Goal: Ask a question

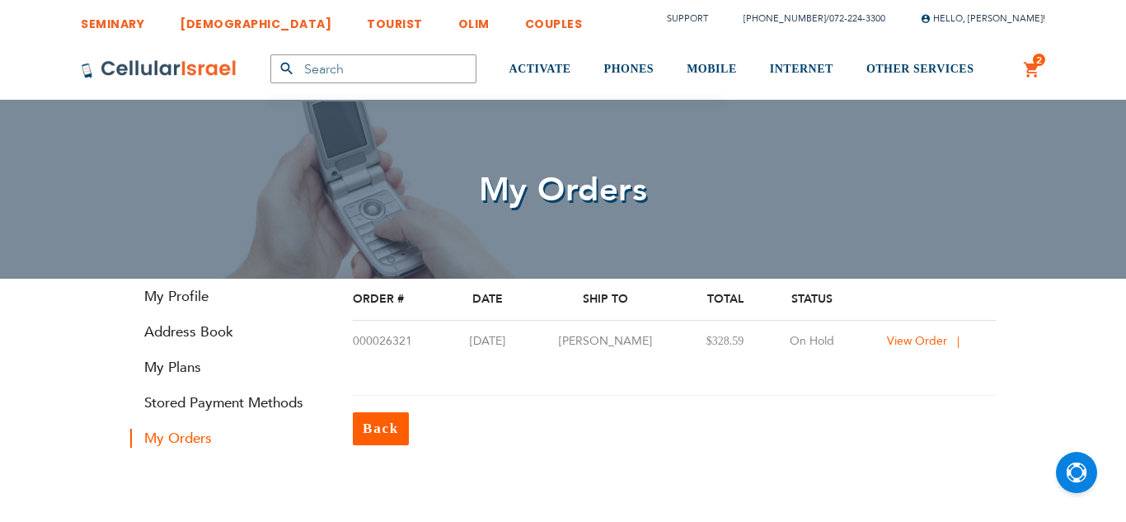
type input "[EMAIL_ADDRESS][DOMAIN_NAME]"
click at [933, 341] on span "View Order" at bounding box center [917, 341] width 60 height 16
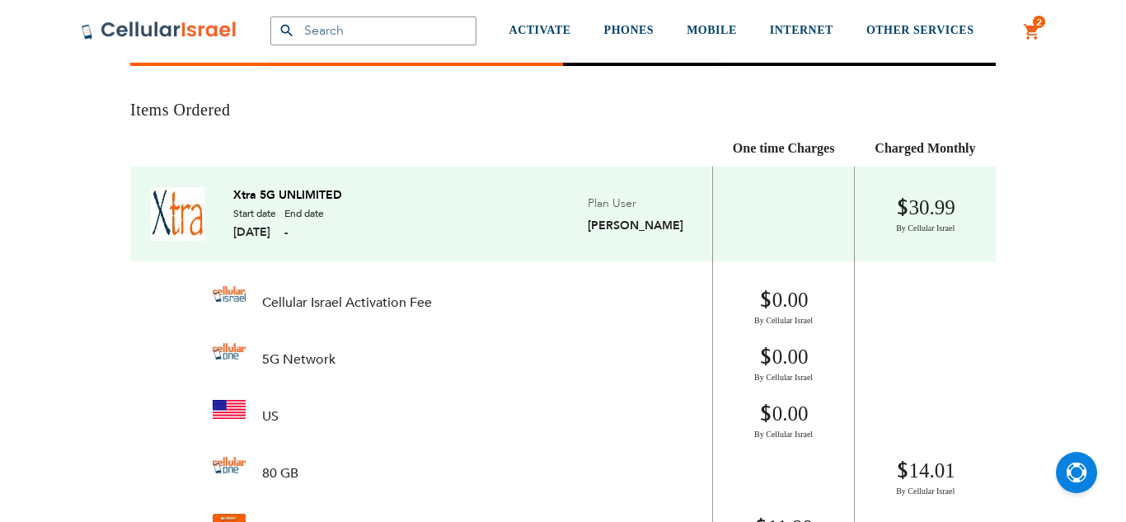
type input "[EMAIL_ADDRESS][DOMAIN_NAME]"
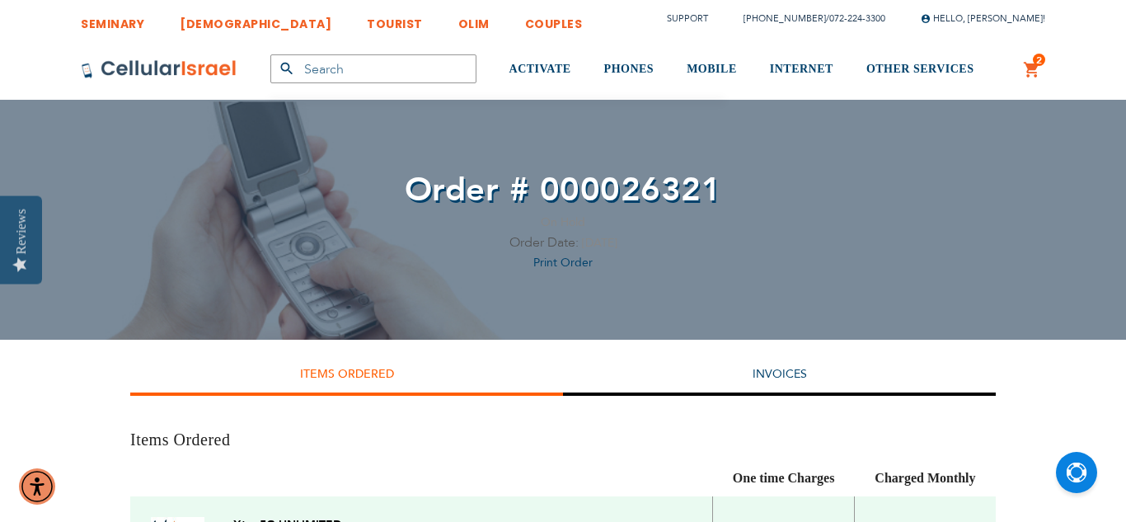
click at [1025, 70] on link "2 2 items My Cart" at bounding box center [1032, 70] width 18 height 20
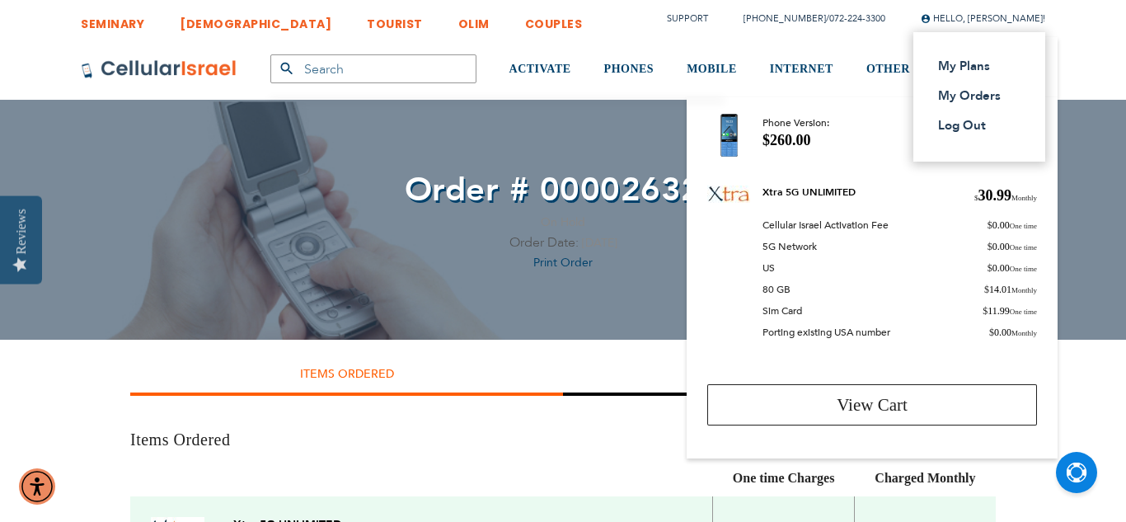
click at [993, 24] on span "Hello, [PERSON_NAME]!" at bounding box center [982, 18] width 124 height 12
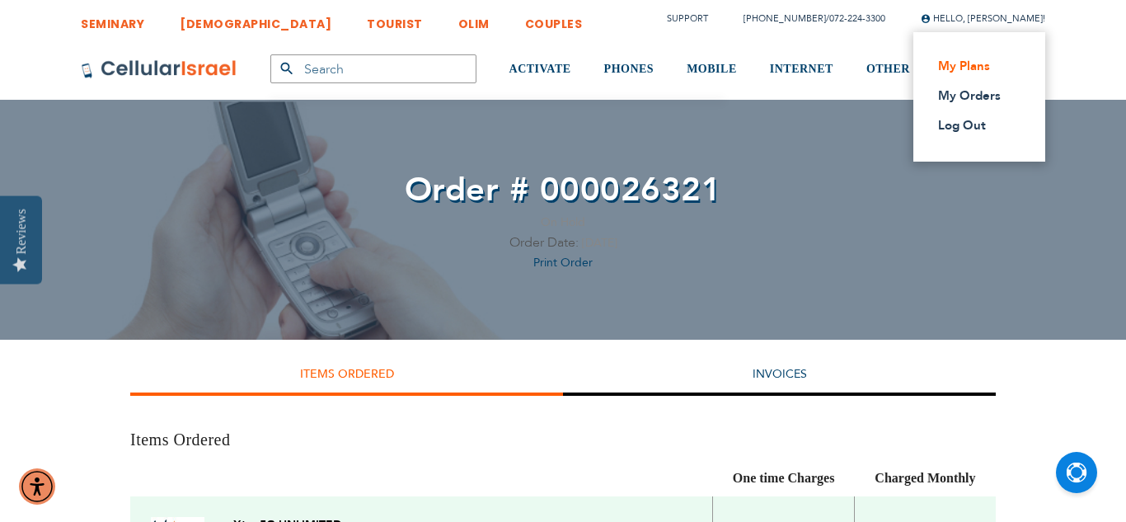
click at [985, 69] on link "My Plans" at bounding box center [974, 66] width 73 height 16
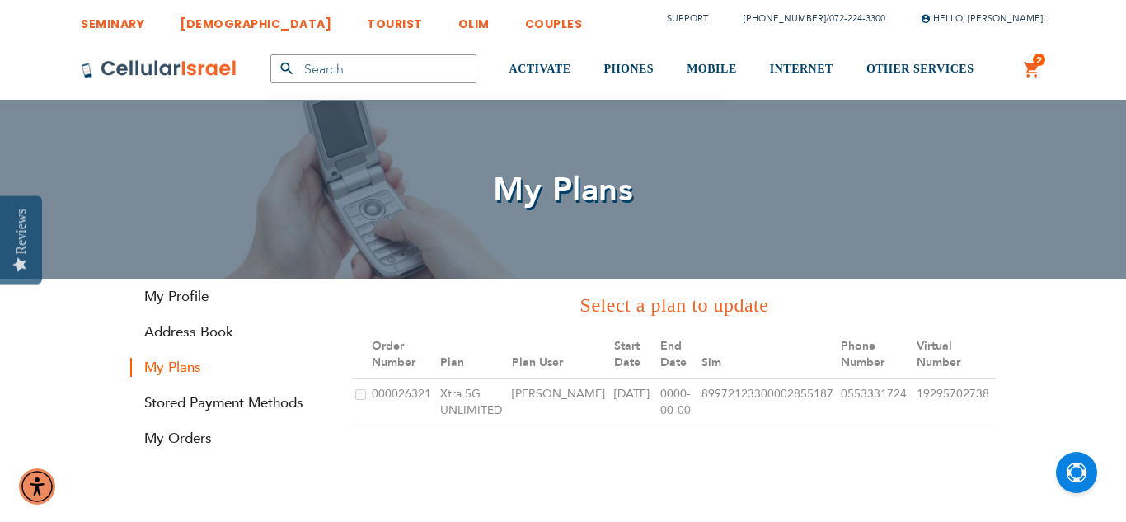
type input "[EMAIL_ADDRESS][DOMAIN_NAME]"
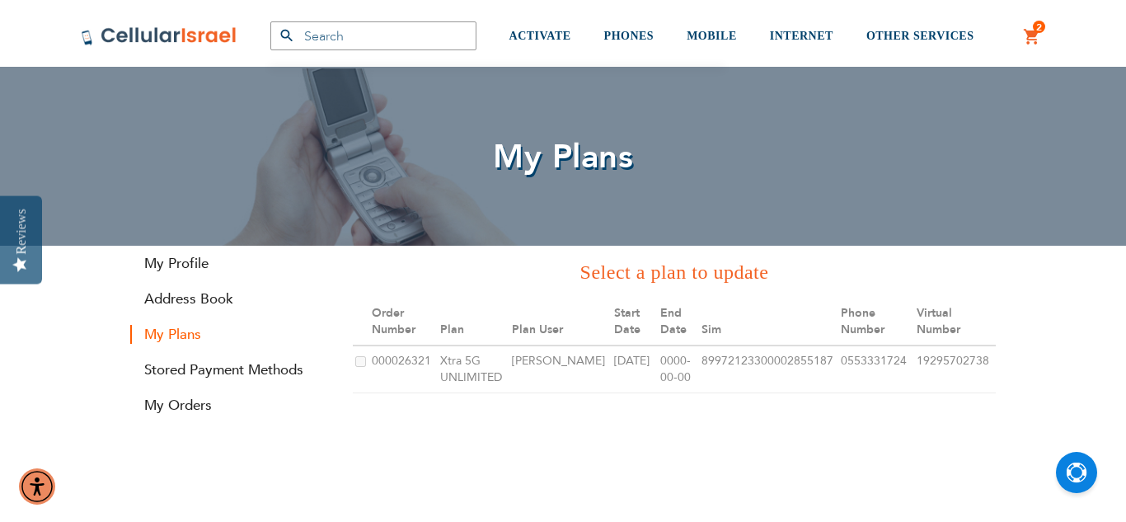
scroll to position [66, 0]
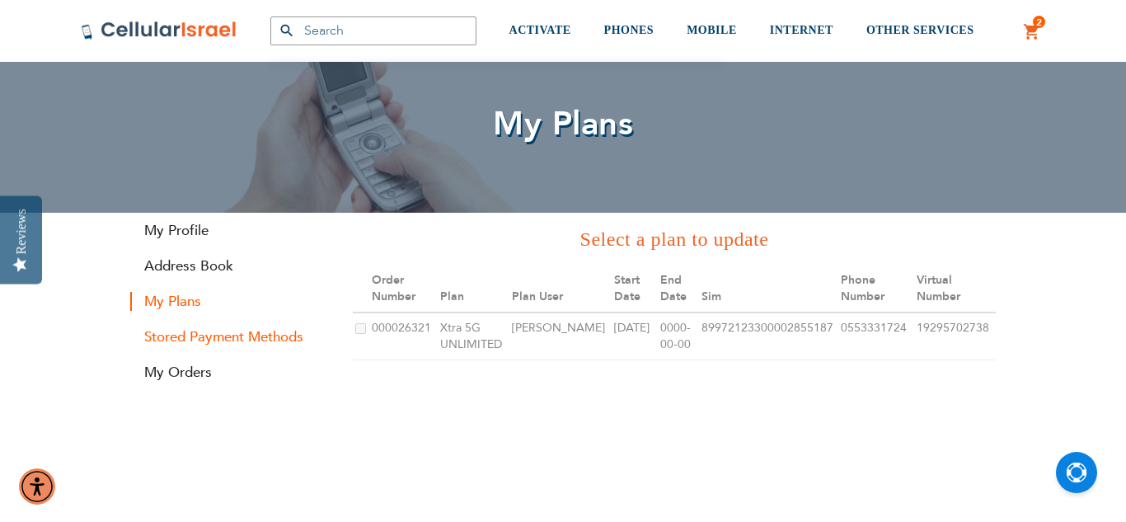
click at [316, 337] on link "Stored Payment Methods" at bounding box center [229, 336] width 198 height 19
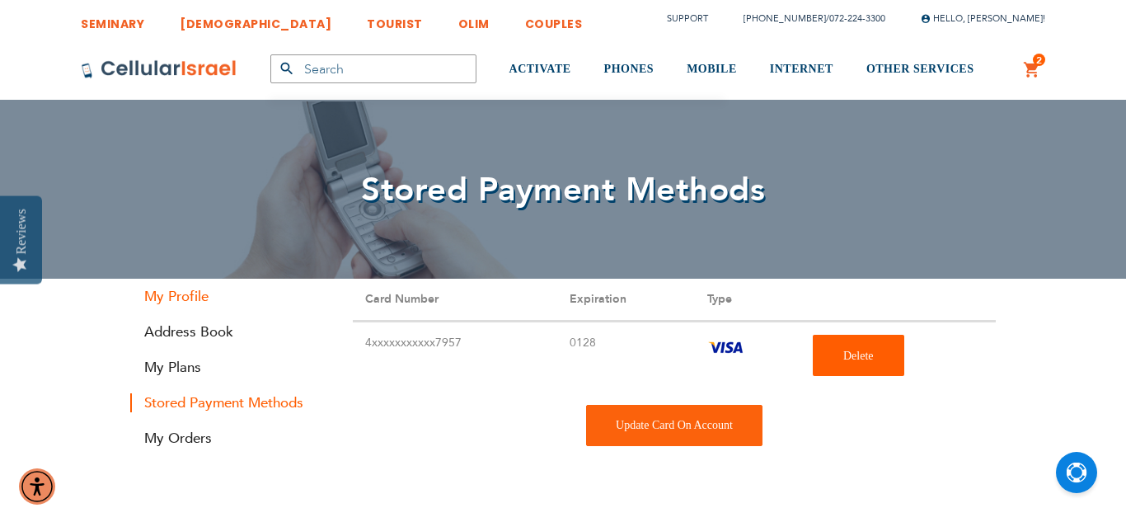
type input "[EMAIL_ADDRESS][DOMAIN_NAME]"
click at [165, 301] on link "My Profile" at bounding box center [229, 296] width 198 height 19
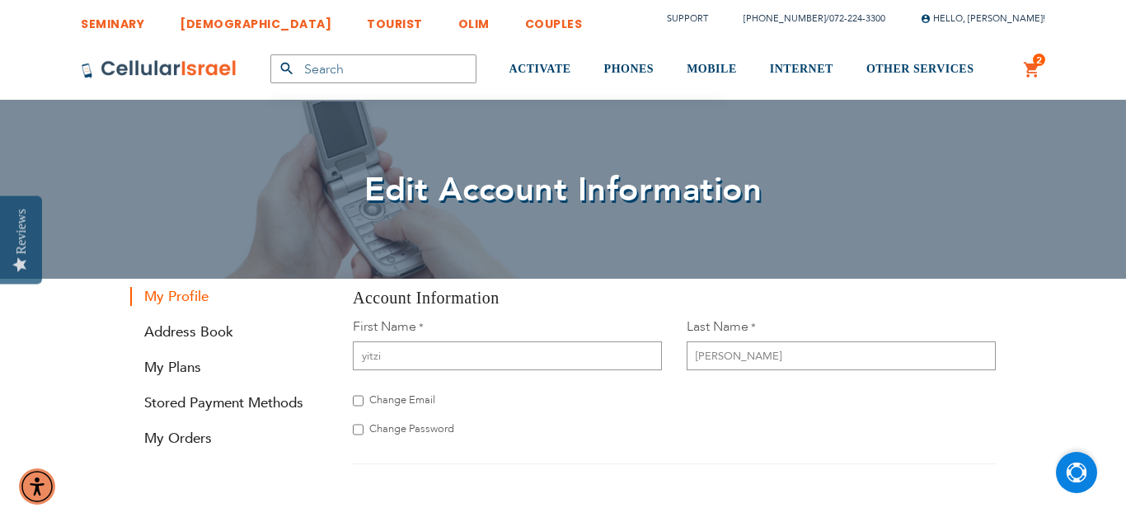
type input "[EMAIL_ADDRESS][DOMAIN_NAME]"
click at [1070, 469] on img "Open Chat" at bounding box center [1076, 472] width 21 height 21
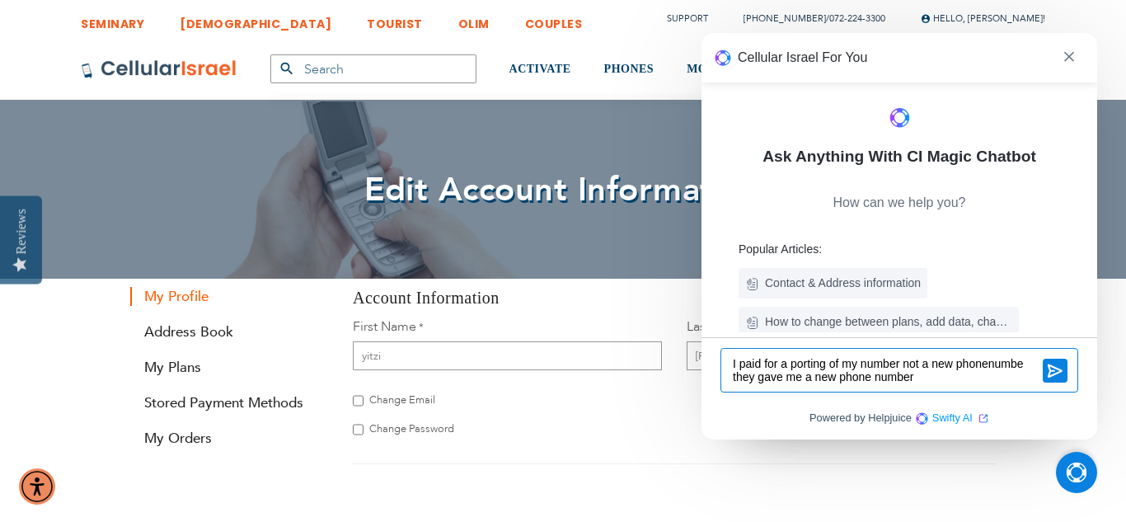
type textarea "I paid for a porting of my number not a new phonenumber they gave me a new phon…"
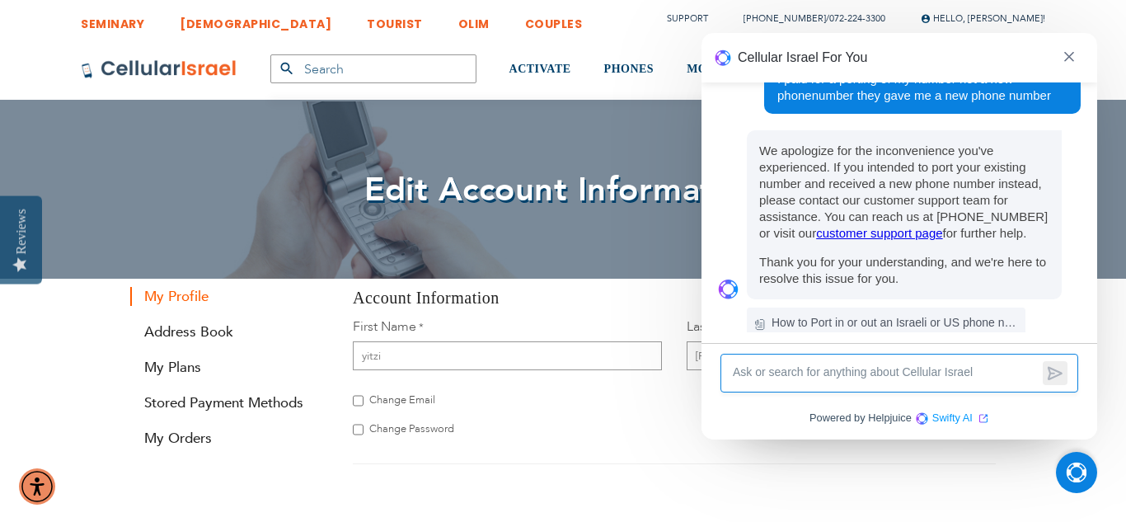
scroll to position [81, 0]
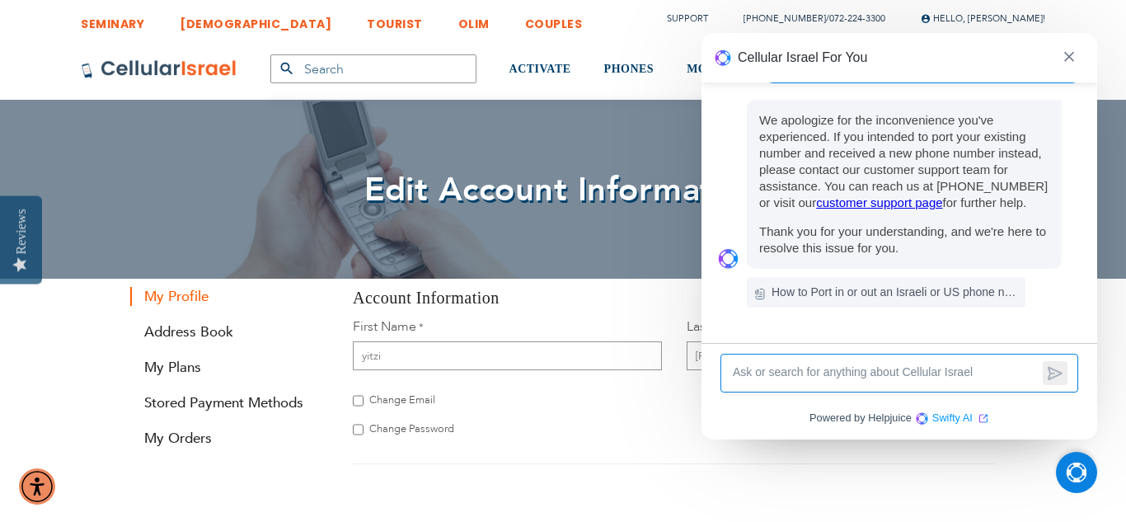
click at [888, 205] on link "customer support page" at bounding box center [879, 202] width 126 height 14
